Goal: Check status

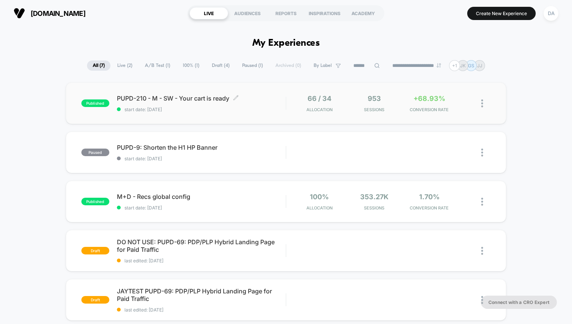
click at [169, 99] on span "PUPD-210 - M - SW - Your cart is ready Click to edit experience details" at bounding box center [201, 99] width 169 height 8
